Goal: Transaction & Acquisition: Purchase product/service

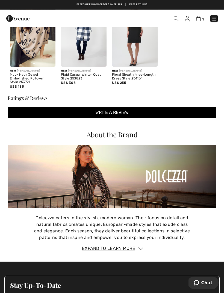
scroll to position [548, 0]
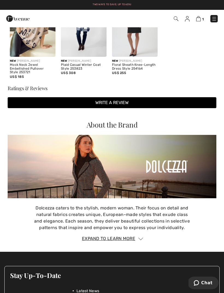
click at [131, 235] on div "Expand to Learn More" at bounding box center [112, 238] width 209 height 7
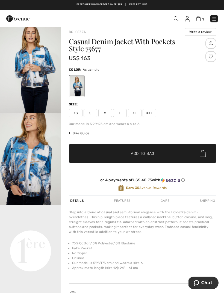
scroll to position [0, 0]
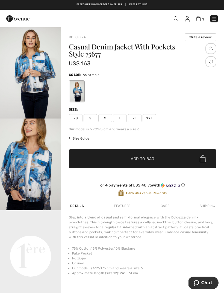
click at [176, 18] on img at bounding box center [176, 18] width 5 height 5
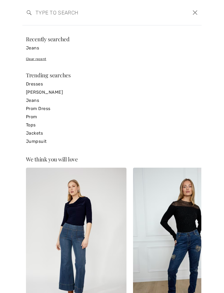
click at [72, 20] on input "search" at bounding box center [92, 12] width 123 height 16
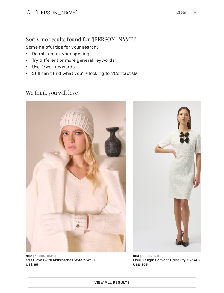
type input "White cami"
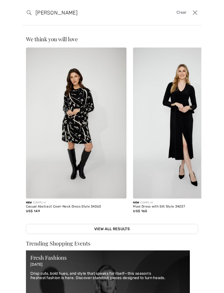
click at [195, 11] on button "Close" at bounding box center [195, 12] width 8 height 9
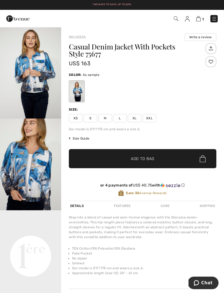
click at [215, 17] on img at bounding box center [213, 18] width 5 height 5
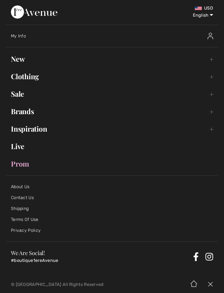
click at [212, 77] on link "Clothing Toggle submenu" at bounding box center [111, 76] width 213 height 12
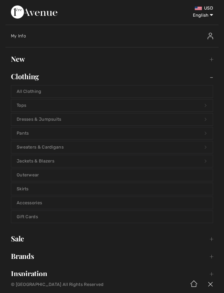
click at [27, 105] on link "Tops Open submenu" at bounding box center [112, 105] width 202 height 12
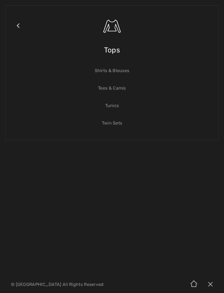
click at [120, 88] on link "Tees & Camis" at bounding box center [112, 88] width 202 height 12
